Goal: Task Accomplishment & Management: Manage account settings

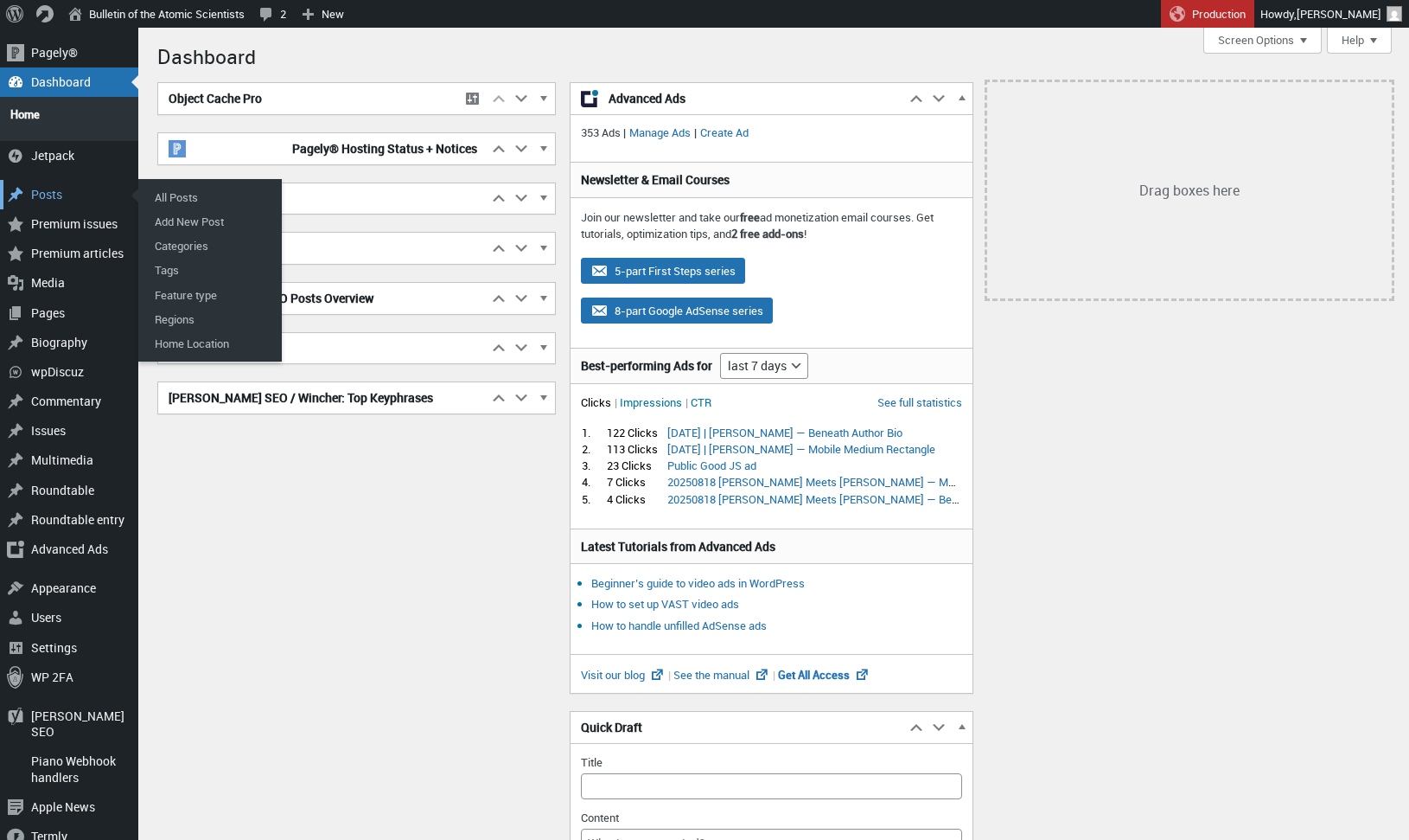
click at [55, 183] on div "Posts" at bounding box center [69, 195] width 139 height 30
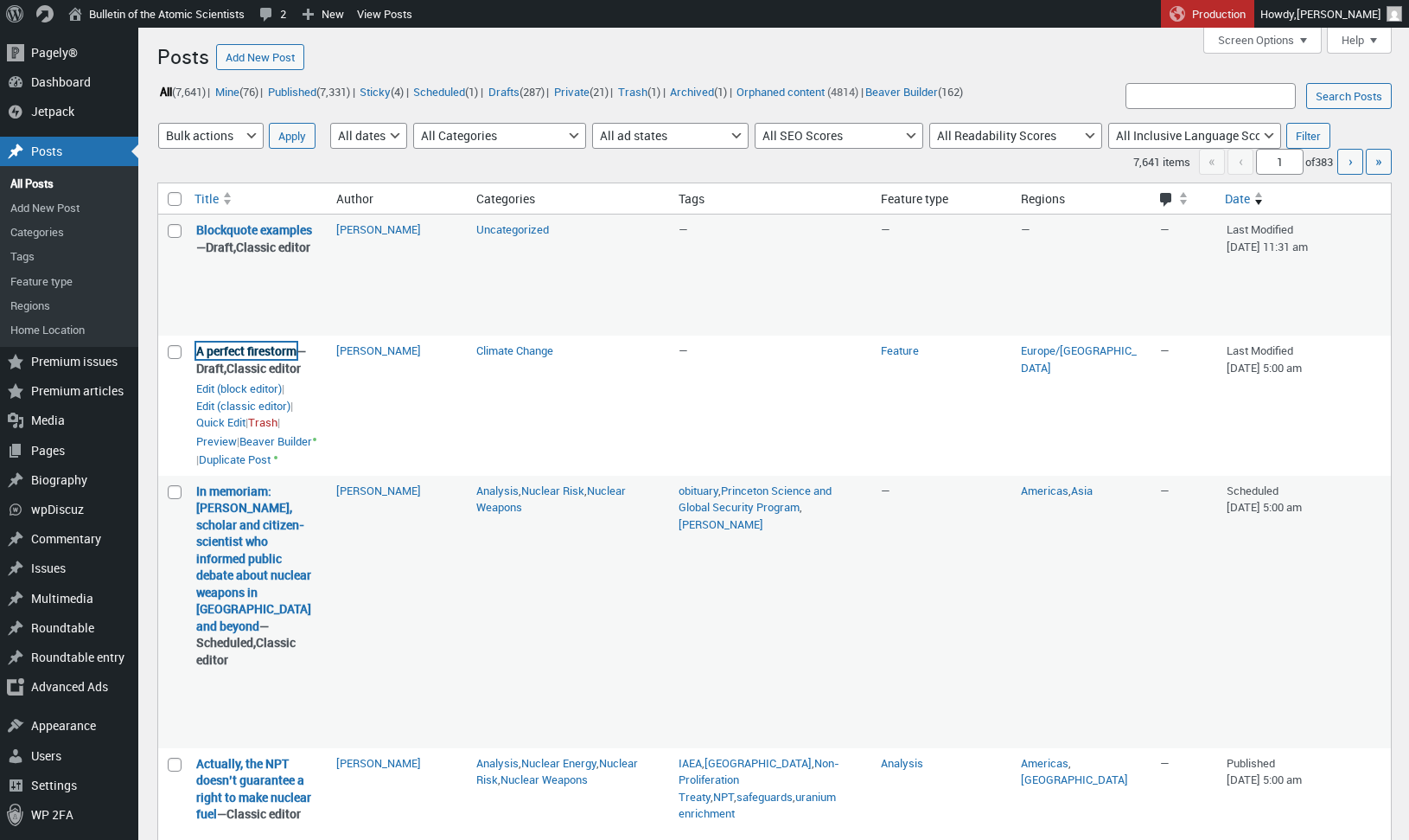
click at [264, 359] on link "A perfect firestorm" at bounding box center [247, 351] width 101 height 17
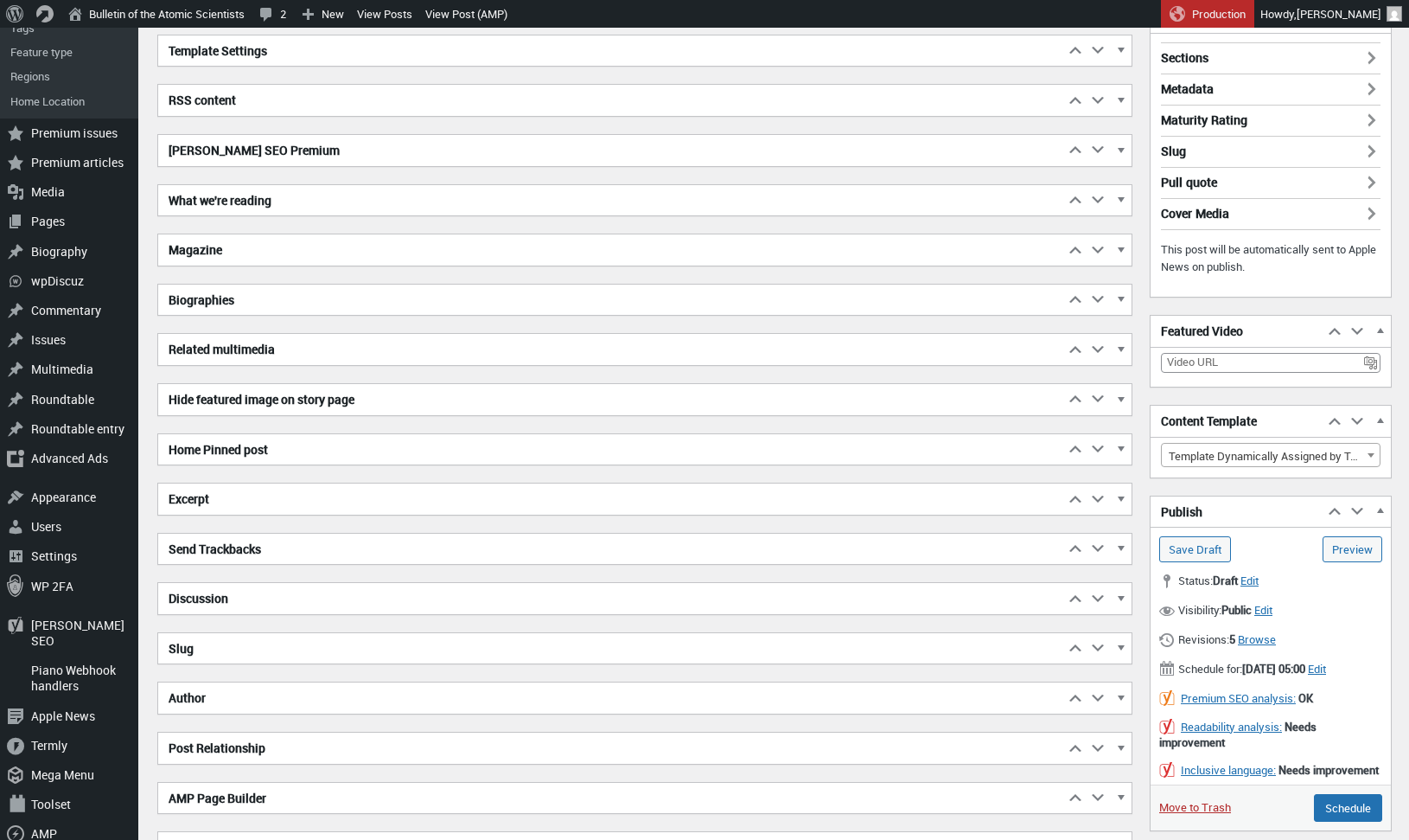
scroll to position [358, 0]
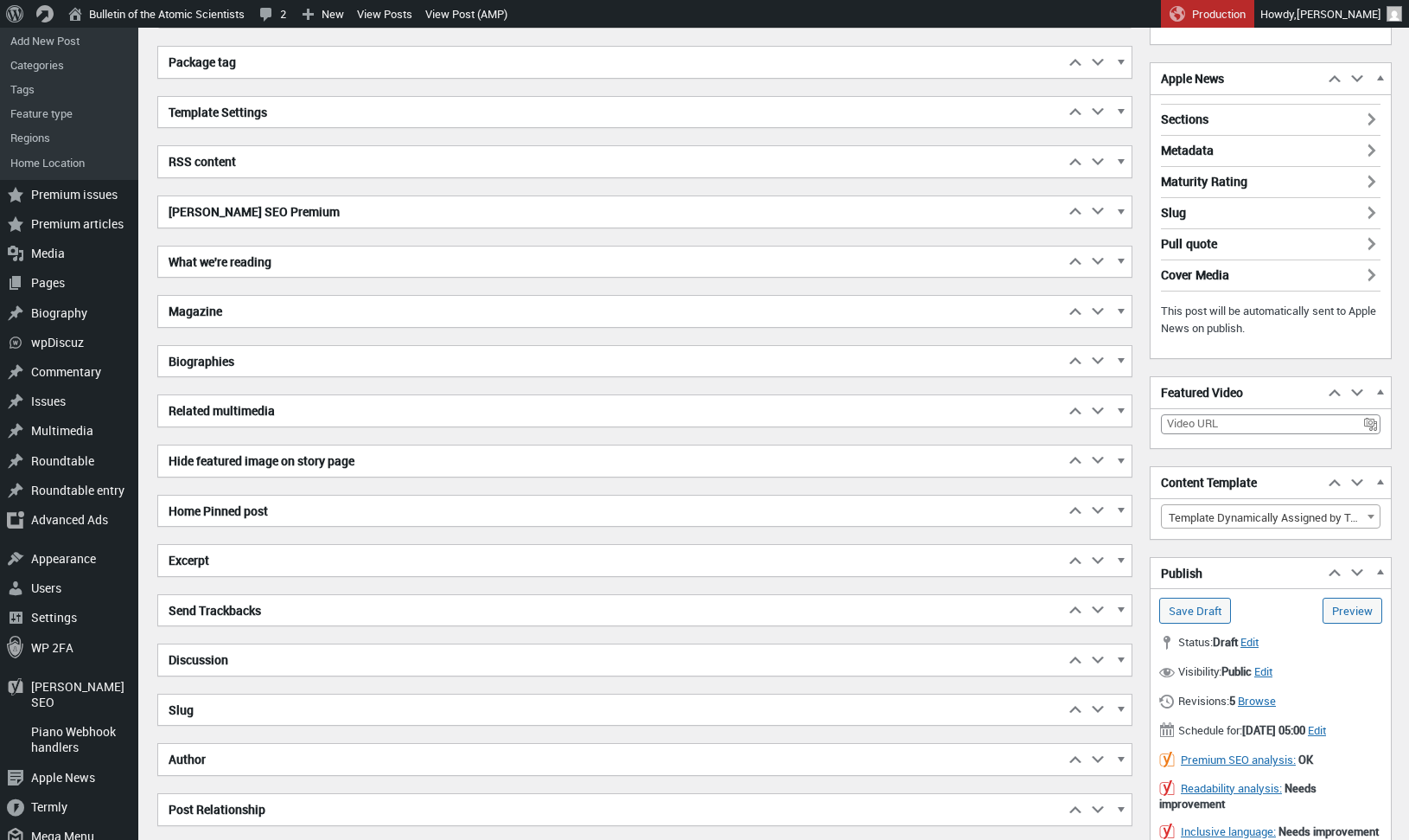
click at [201, 572] on h2 "Excerpt" at bounding box center [611, 560] width 906 height 31
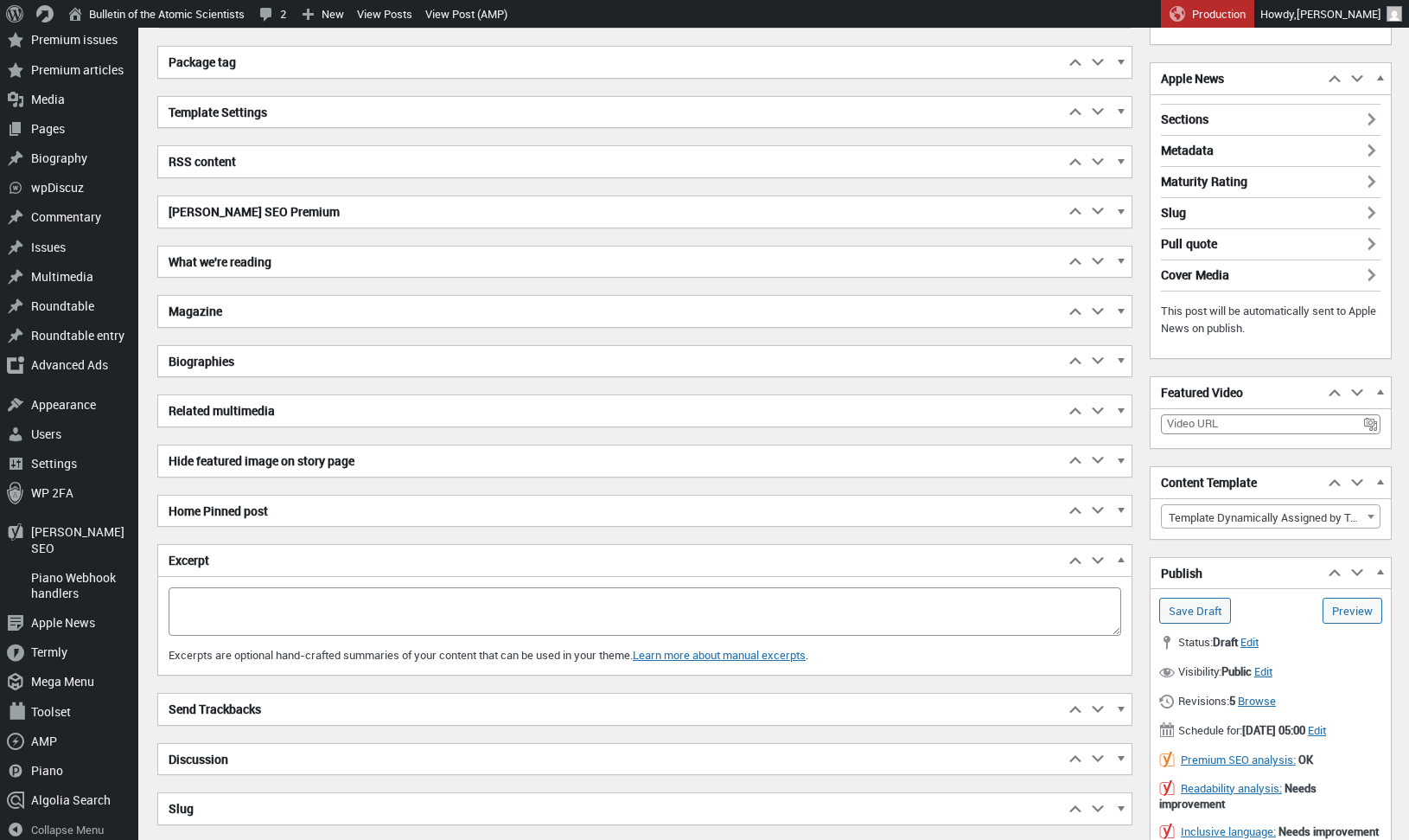
click at [205, 562] on h2 "Excerpt" at bounding box center [611, 560] width 906 height 31
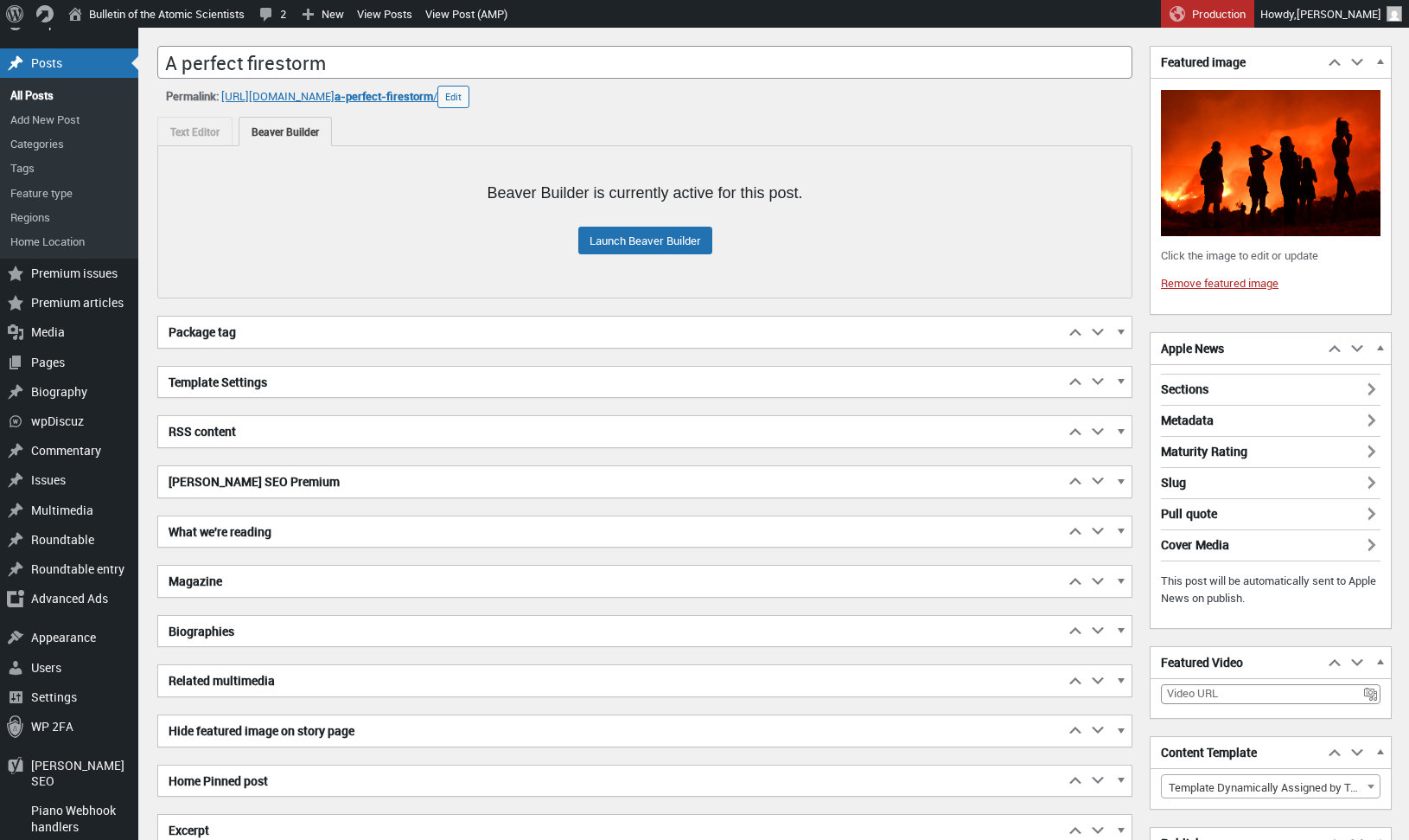
scroll to position [90, 0]
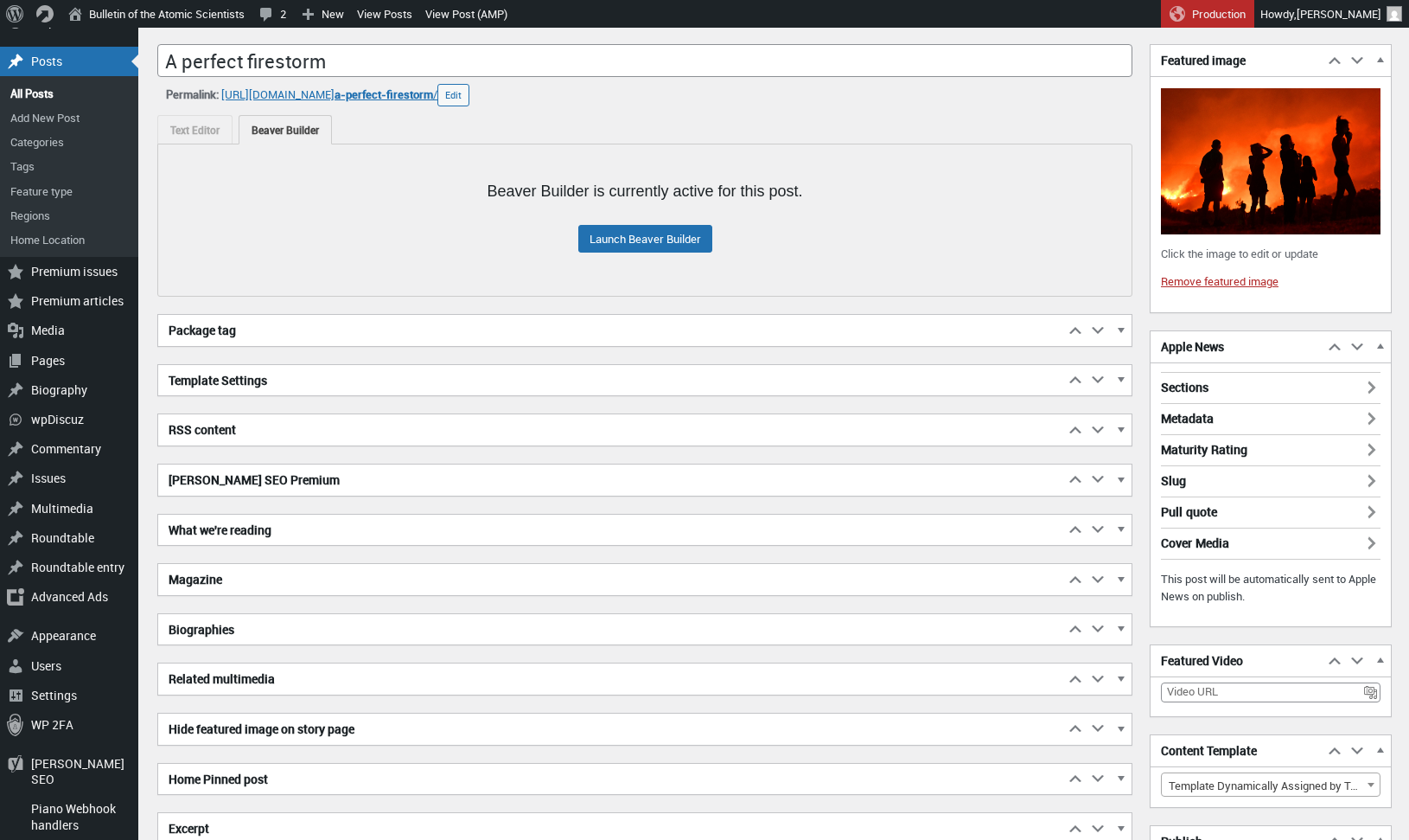
click at [1239, 508] on h3 "Pull quote" at bounding box center [1271, 508] width 220 height 22
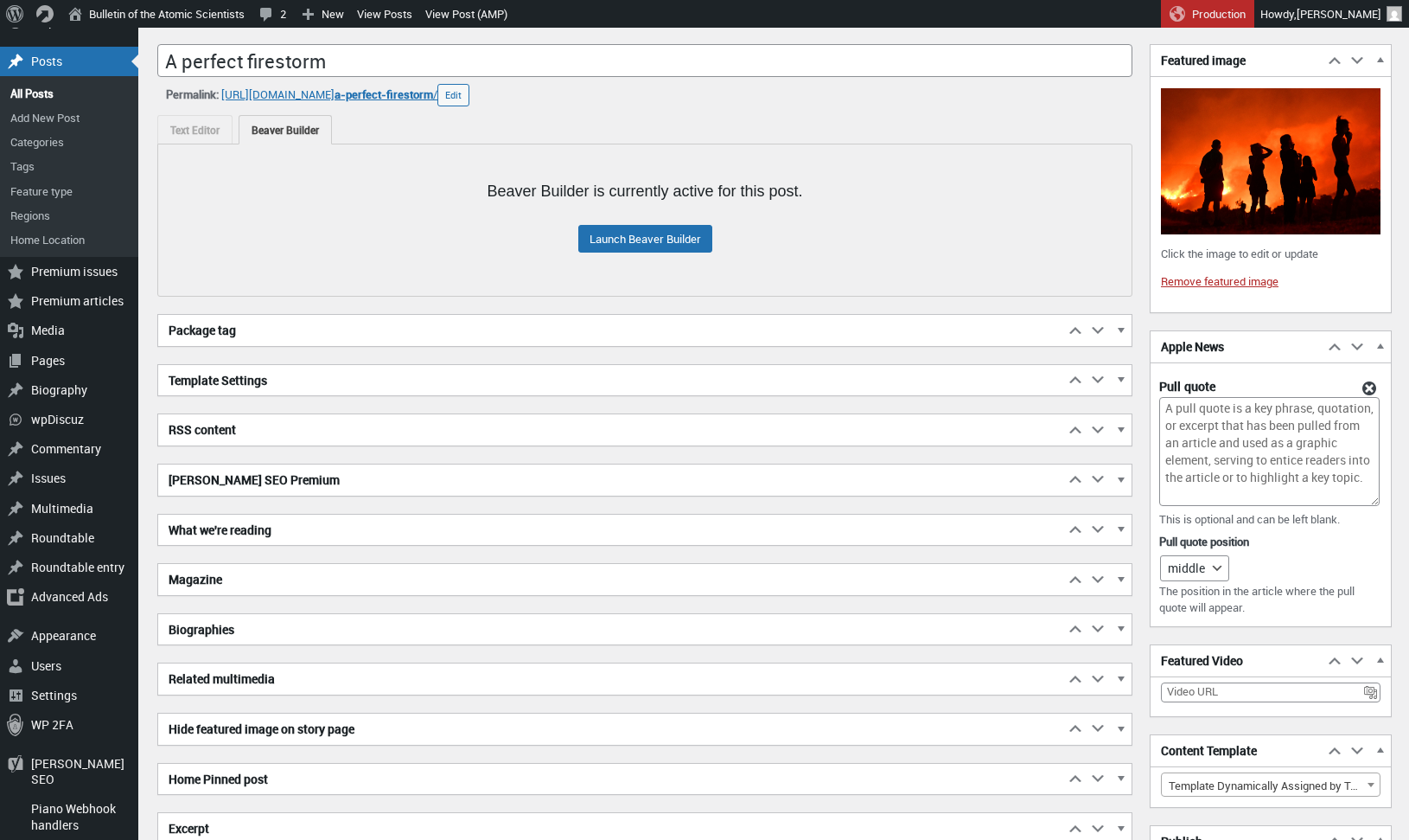
click at [1213, 345] on h2 "Apple News" at bounding box center [1238, 346] width 173 height 31
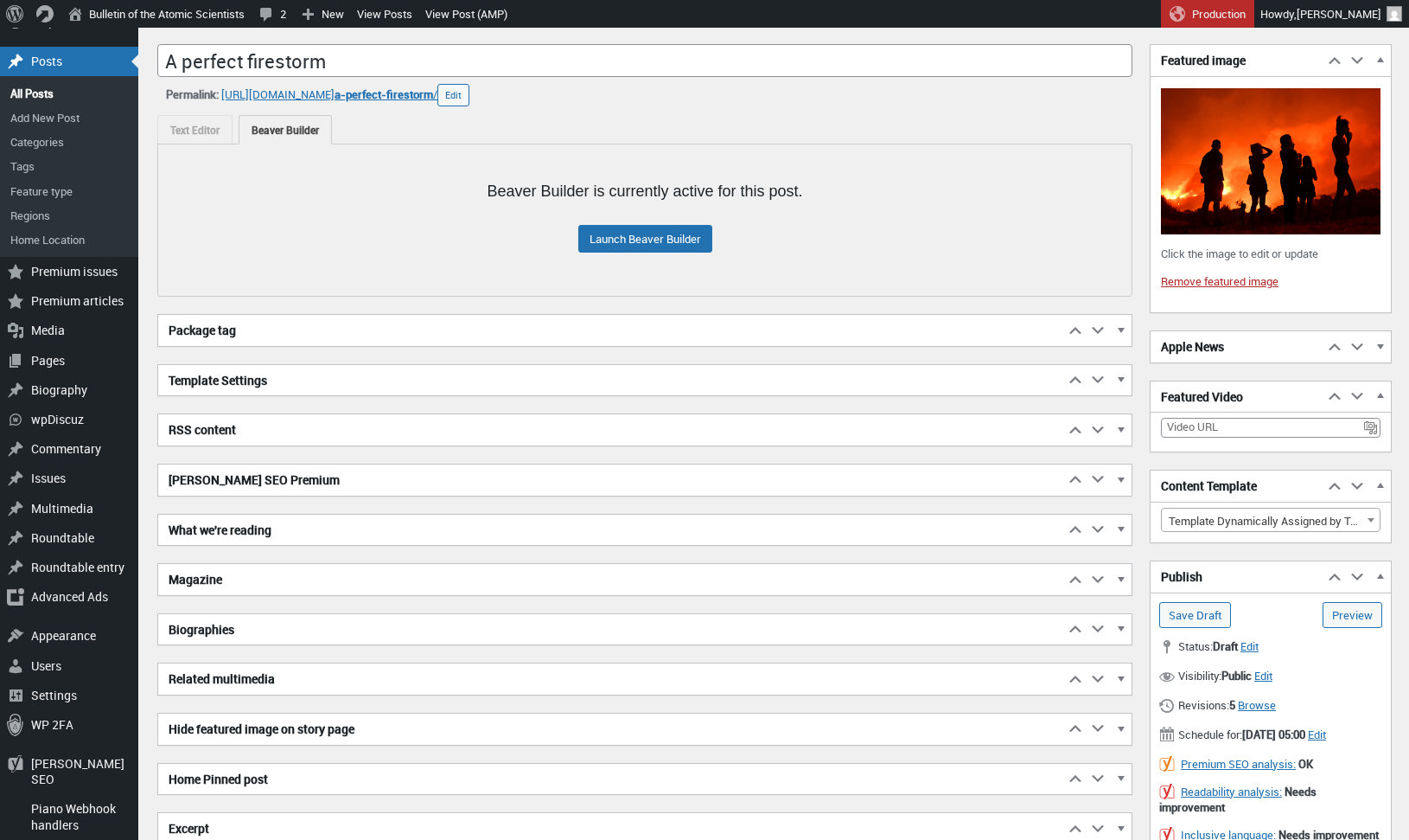
click at [1213, 345] on h2 "Apple News" at bounding box center [1238, 346] width 173 height 31
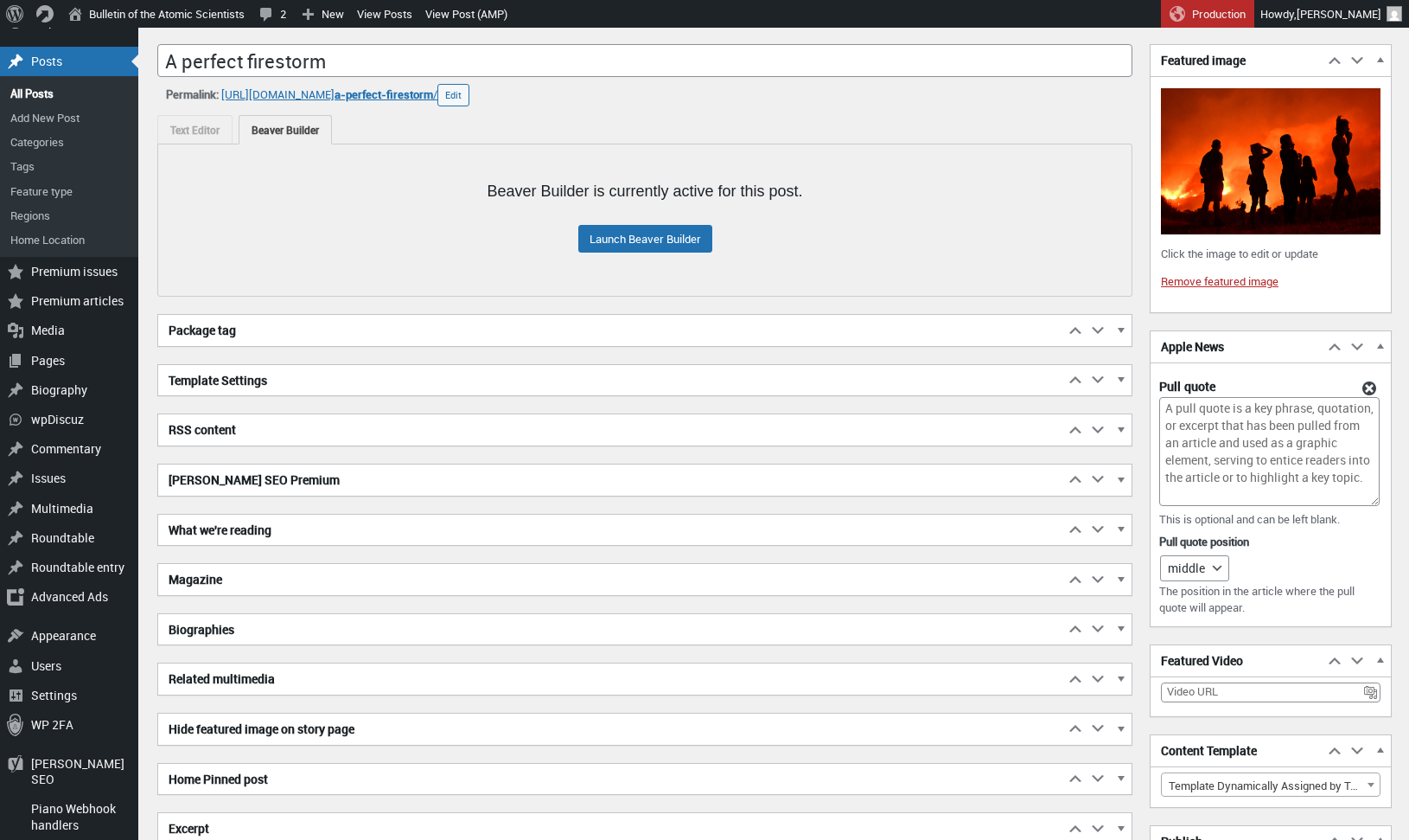
click at [1213, 345] on h2 "Apple News" at bounding box center [1238, 346] width 173 height 31
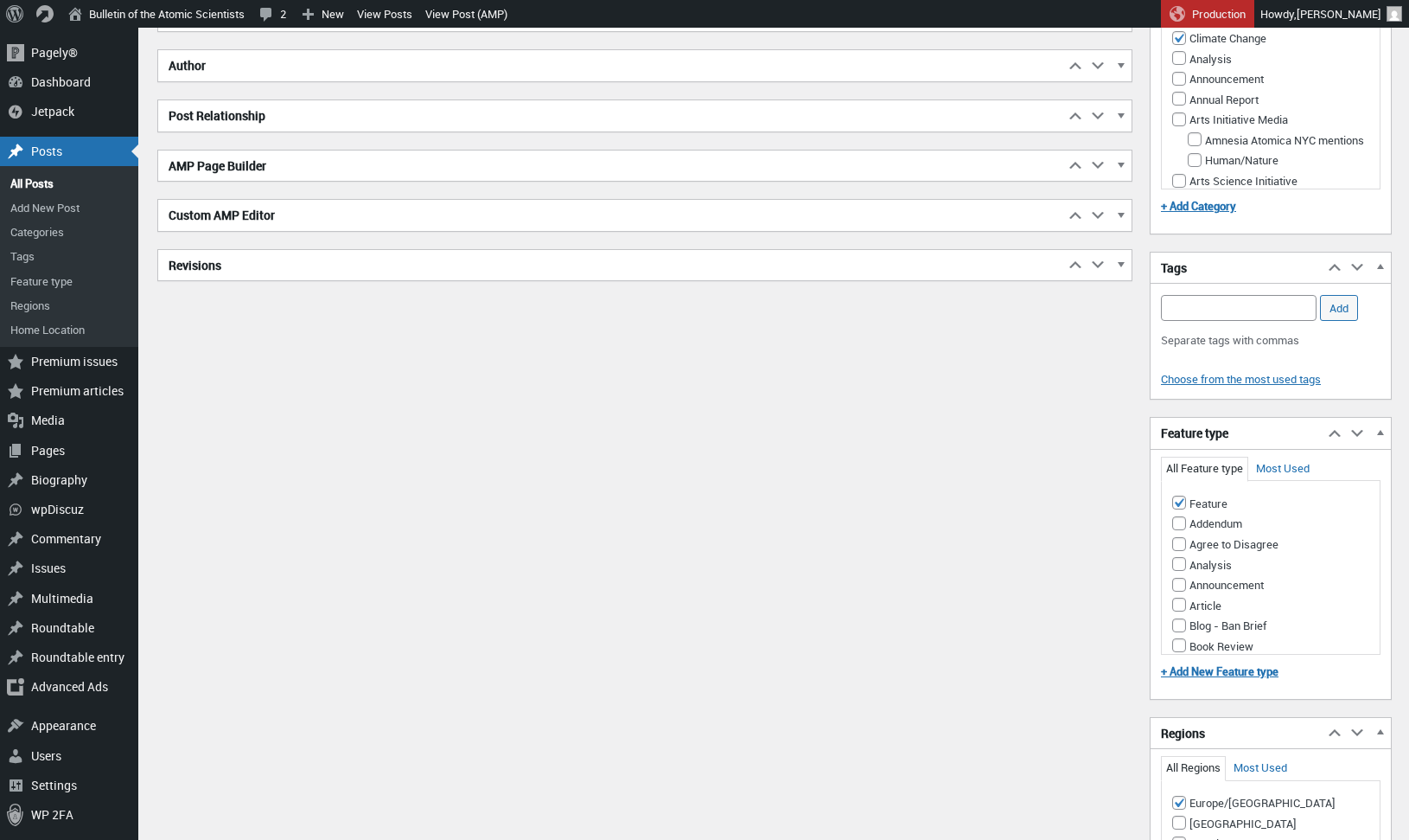
scroll to position [0, 0]
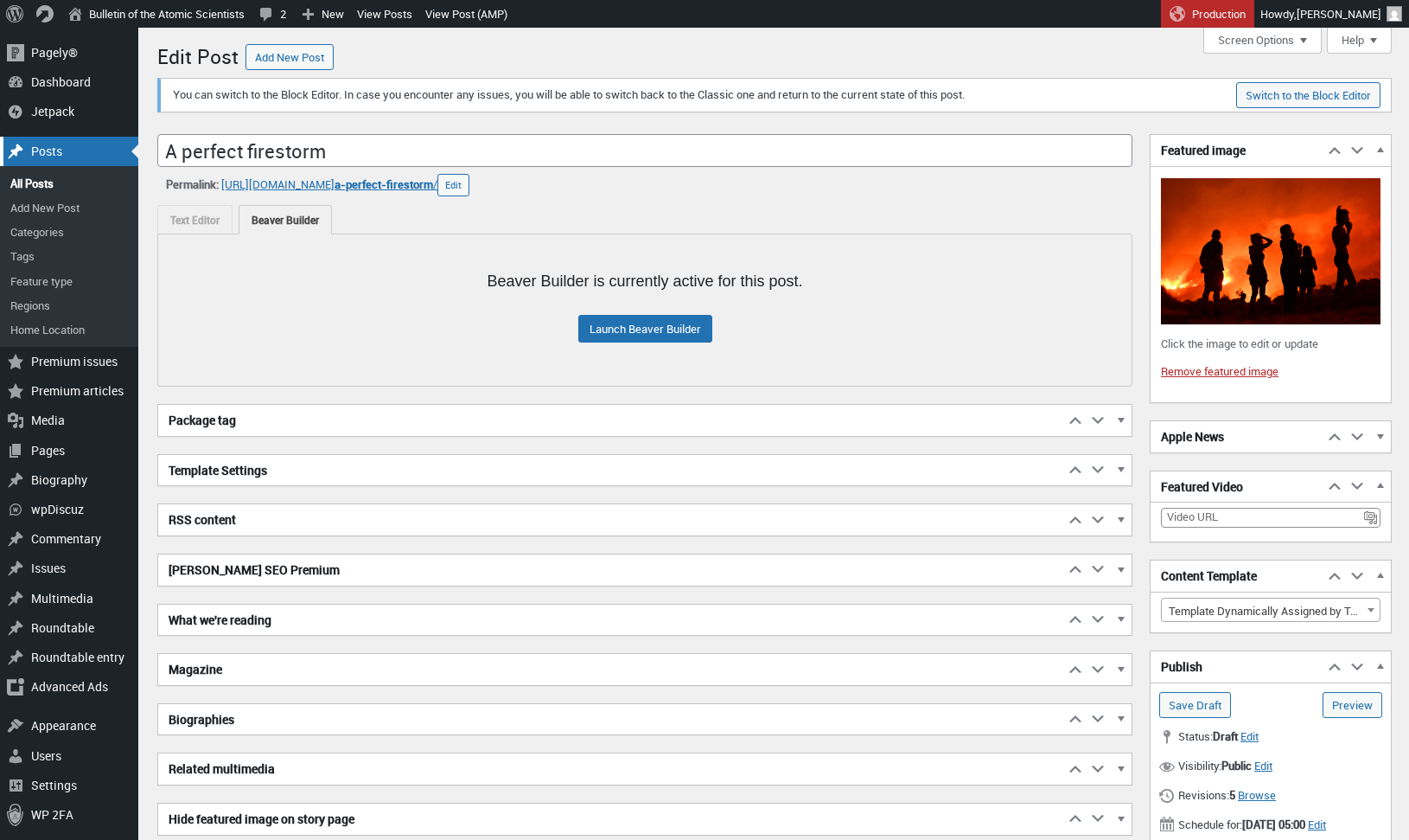
click at [38, 154] on div "Posts" at bounding box center [69, 152] width 139 height 30
